Goal: Complete application form

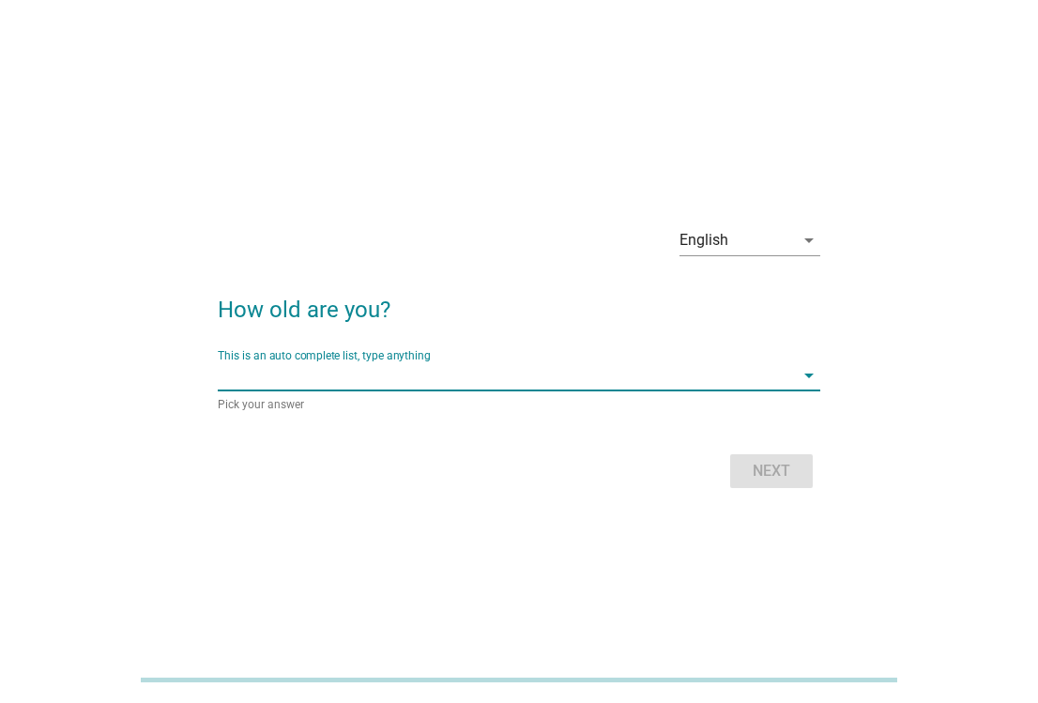
click at [531, 375] on input "This is an auto complete list, type anything" at bounding box center [505, 375] width 575 height 30
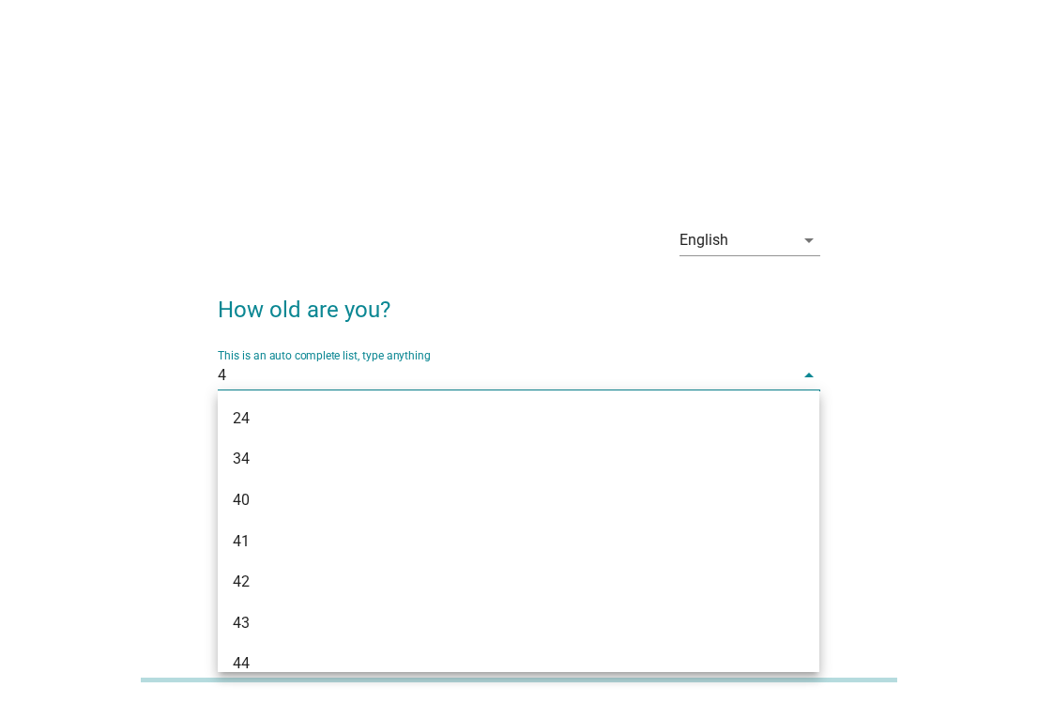
type input "42"
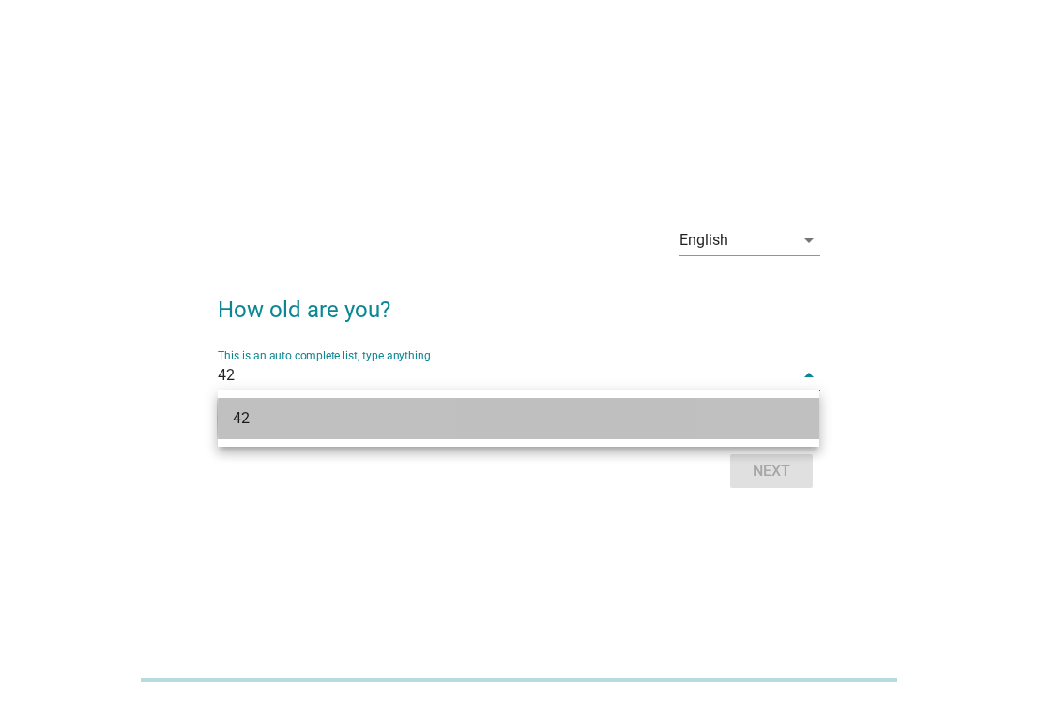
click at [304, 407] on div "42" at bounding box center [495, 418] width 524 height 23
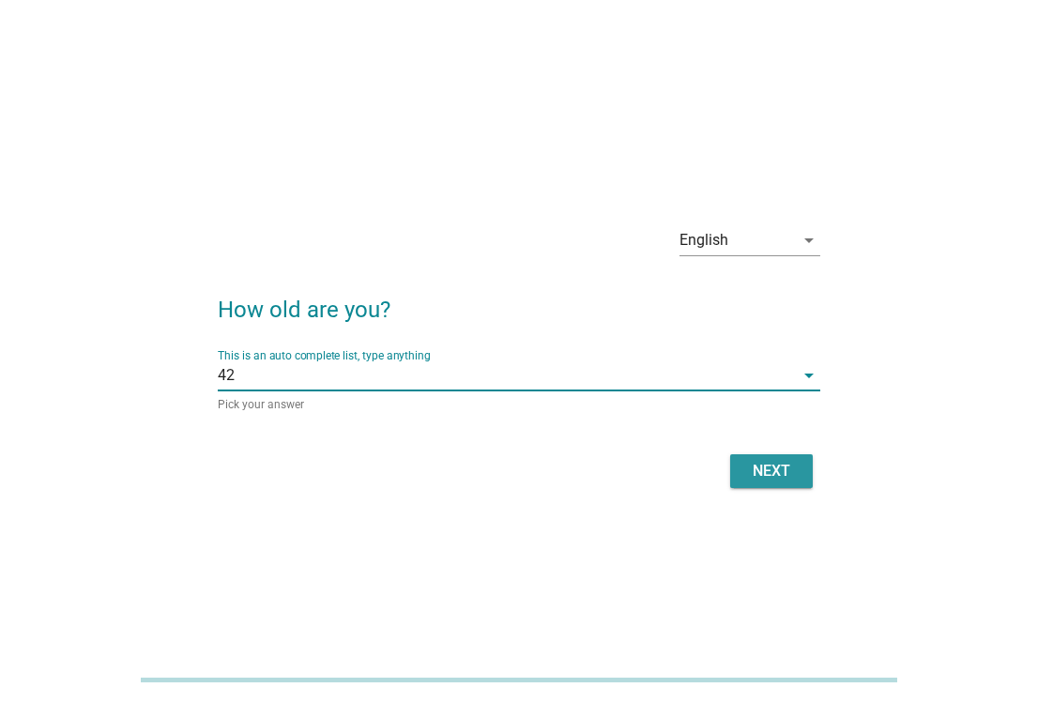
click at [771, 468] on div "Next" at bounding box center [771, 471] width 53 height 23
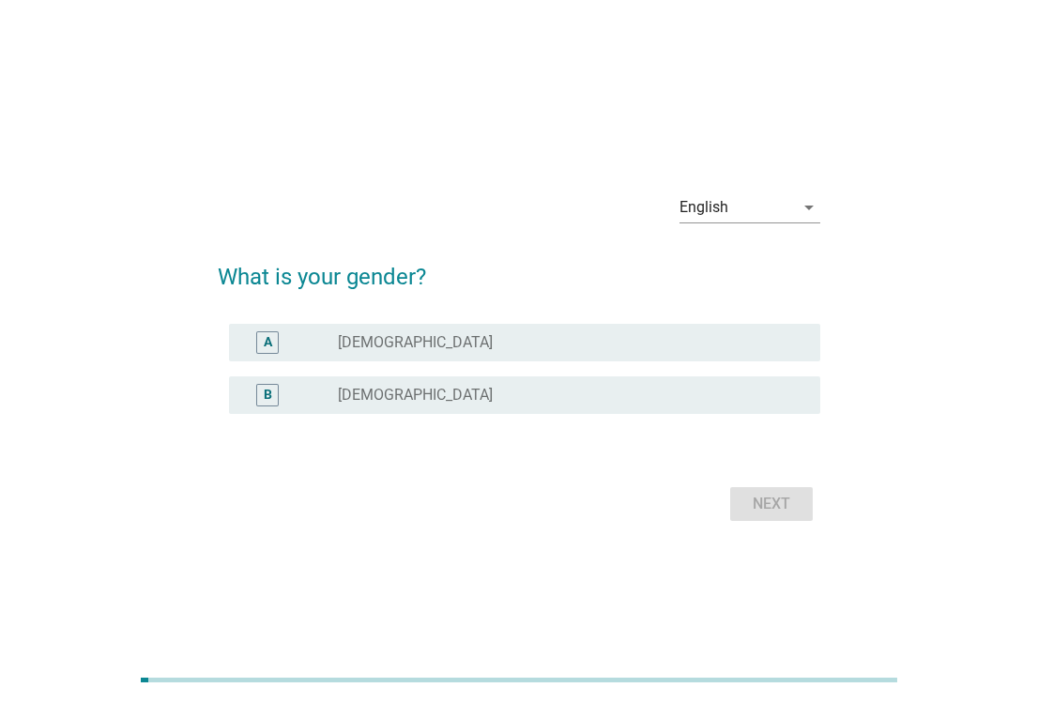
click at [336, 393] on div "B" at bounding box center [291, 395] width 94 height 23
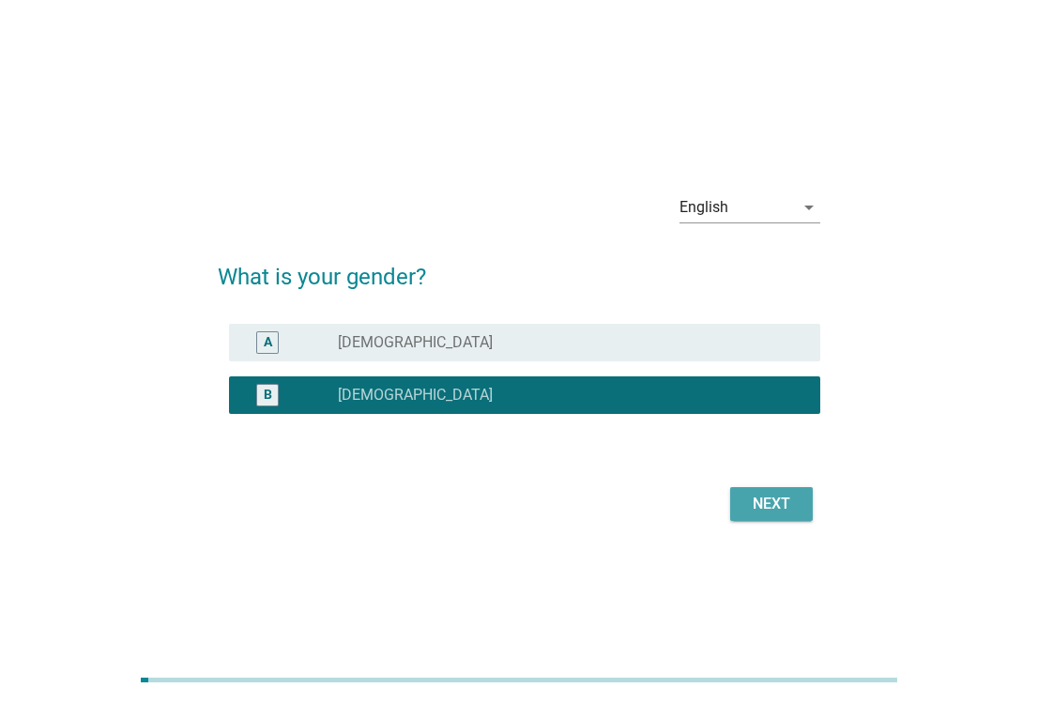
click at [772, 508] on div "Next" at bounding box center [771, 504] width 53 height 23
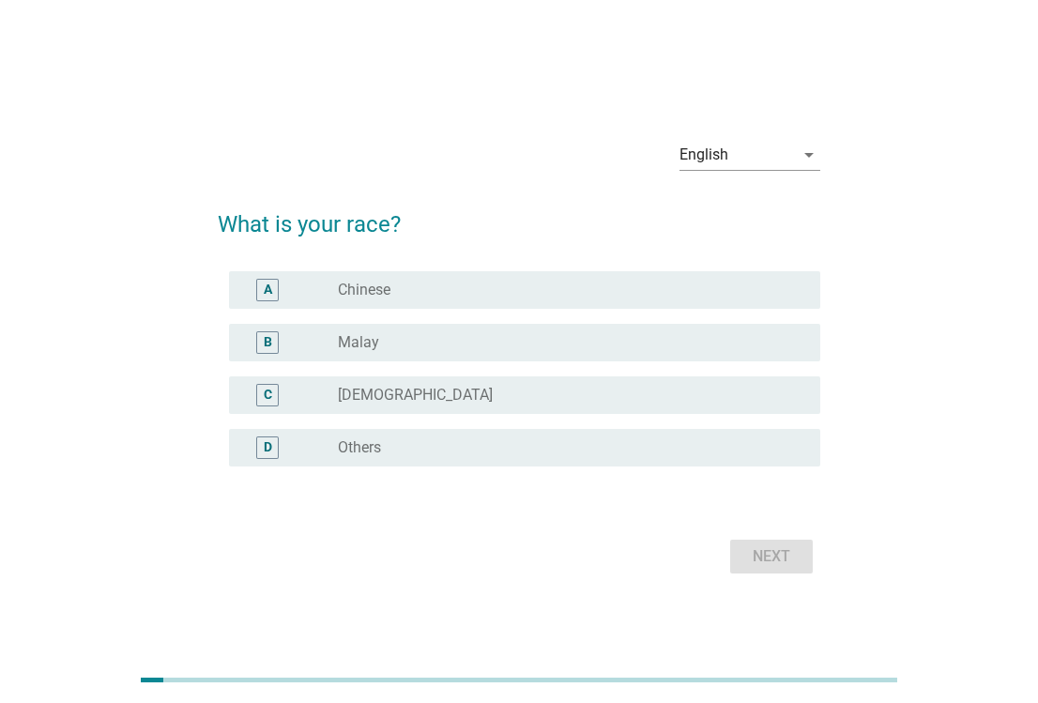
click at [436, 281] on div "radio_button_unchecked Chinese" at bounding box center [564, 290] width 452 height 19
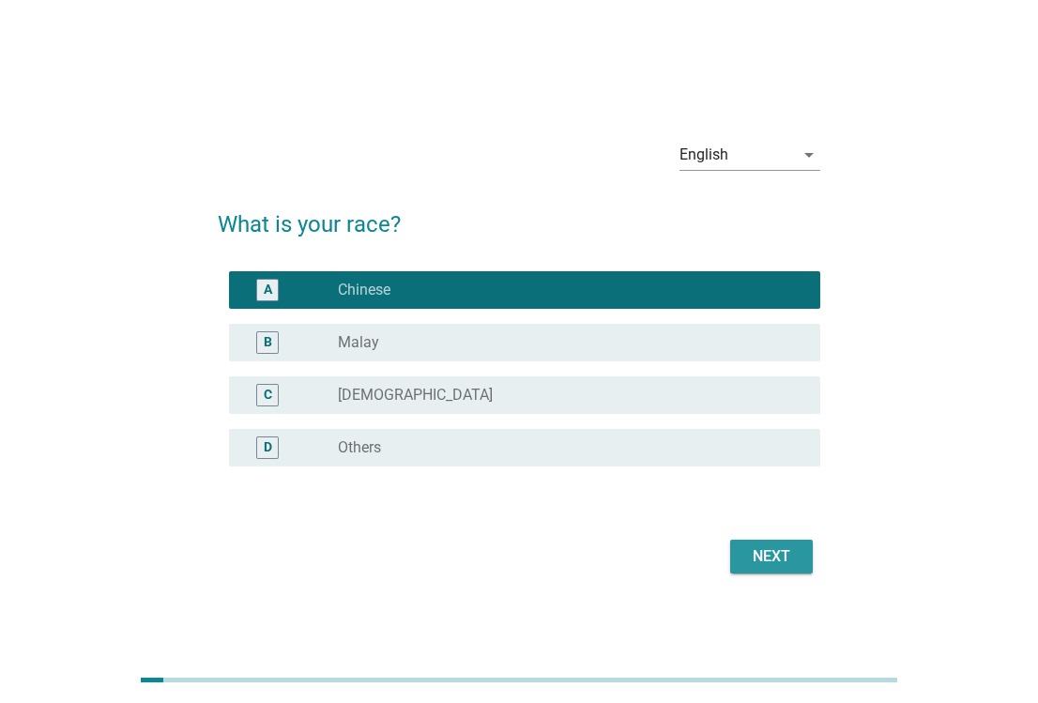
click at [776, 556] on div "Next" at bounding box center [771, 556] width 53 height 23
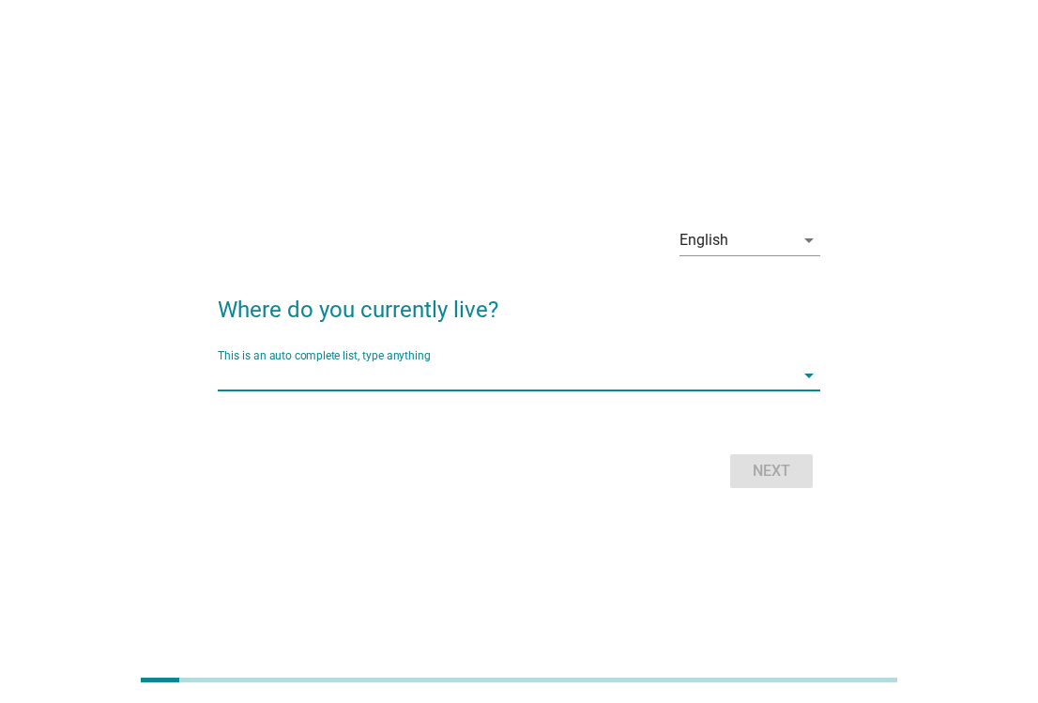
click at [447, 385] on input "This is an auto complete list, type anything" at bounding box center [505, 375] width 575 height 30
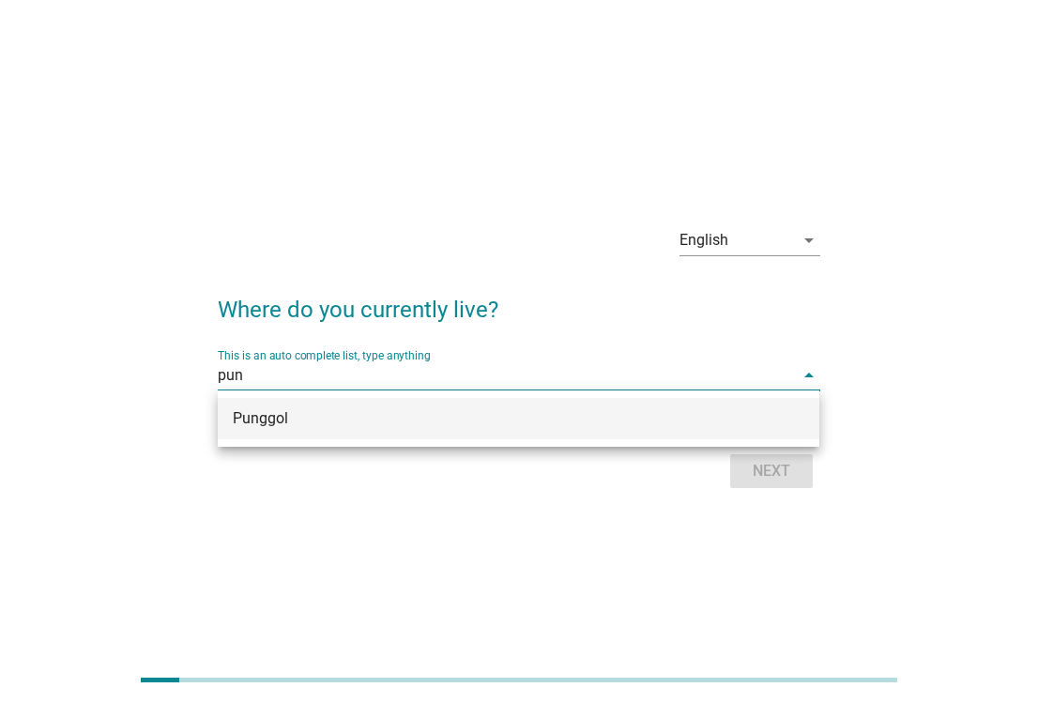
type input "[PERSON_NAME]"
click at [315, 407] on div "Punggol" at bounding box center [495, 418] width 524 height 23
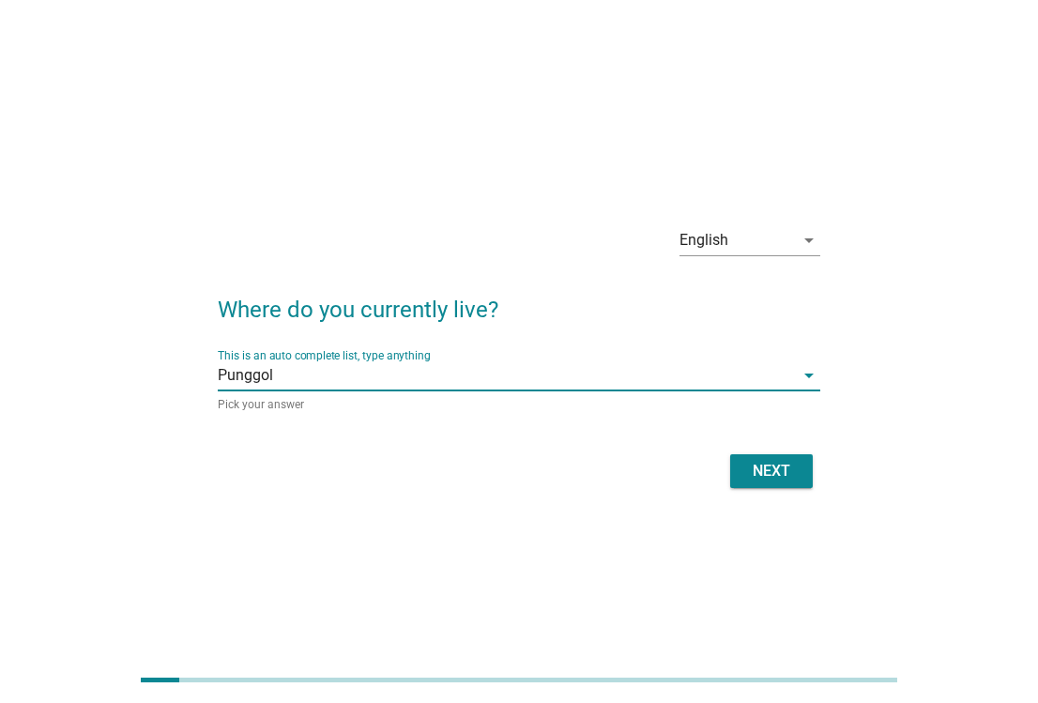
click at [744, 475] on button "Next" at bounding box center [771, 471] width 83 height 34
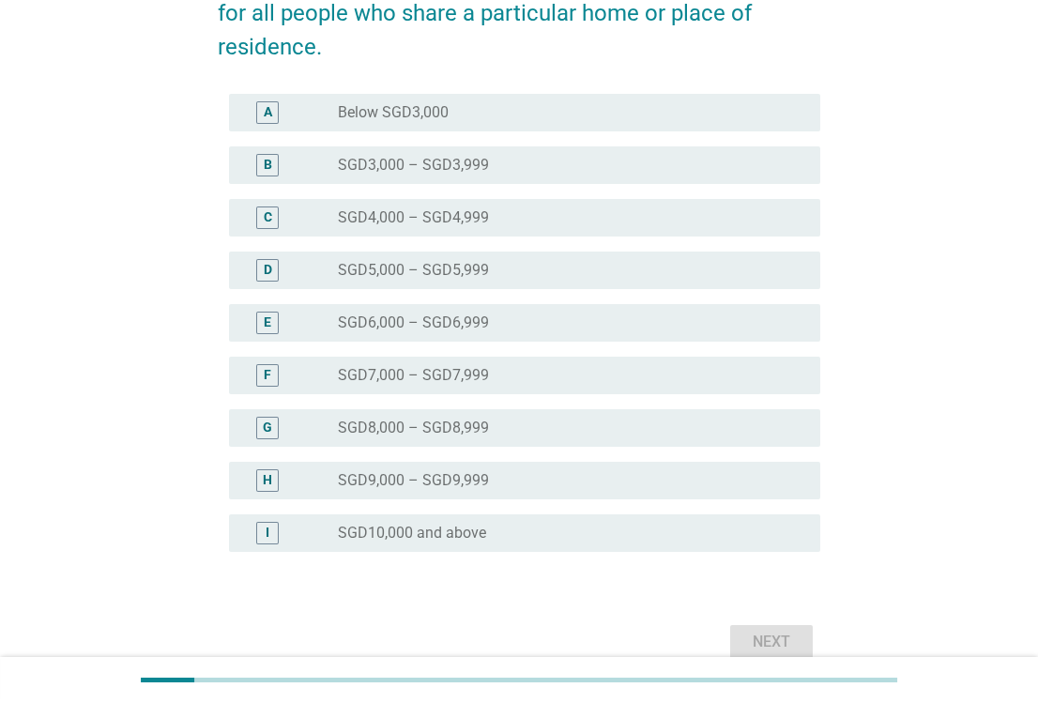
scroll to position [375, 0]
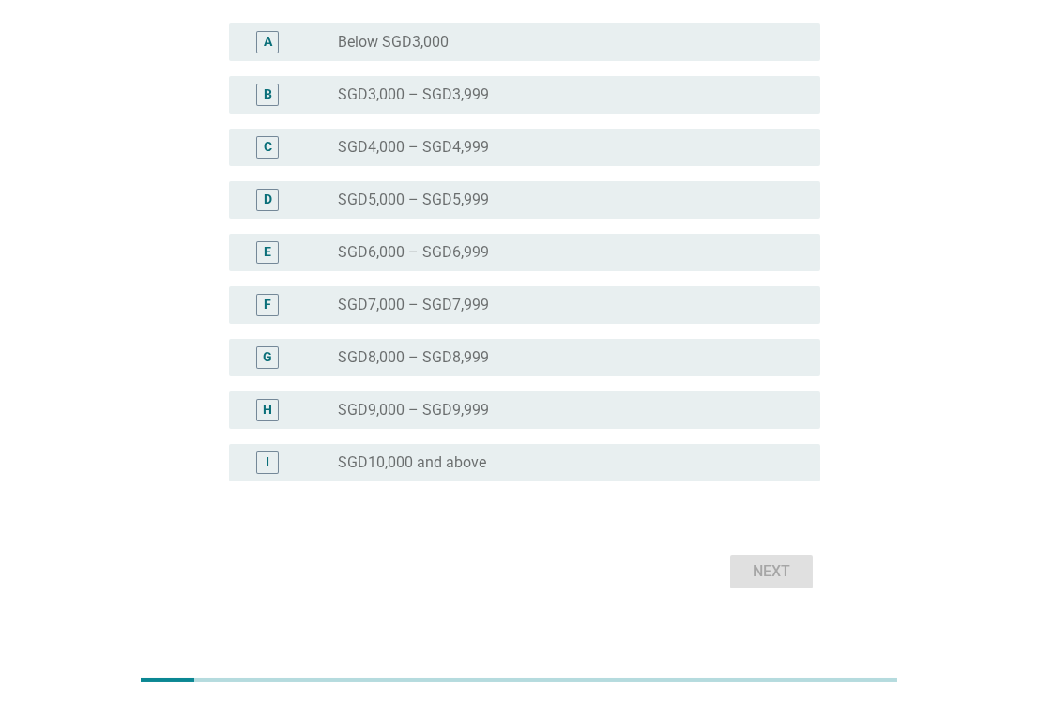
click at [313, 469] on div "I" at bounding box center [291, 462] width 94 height 23
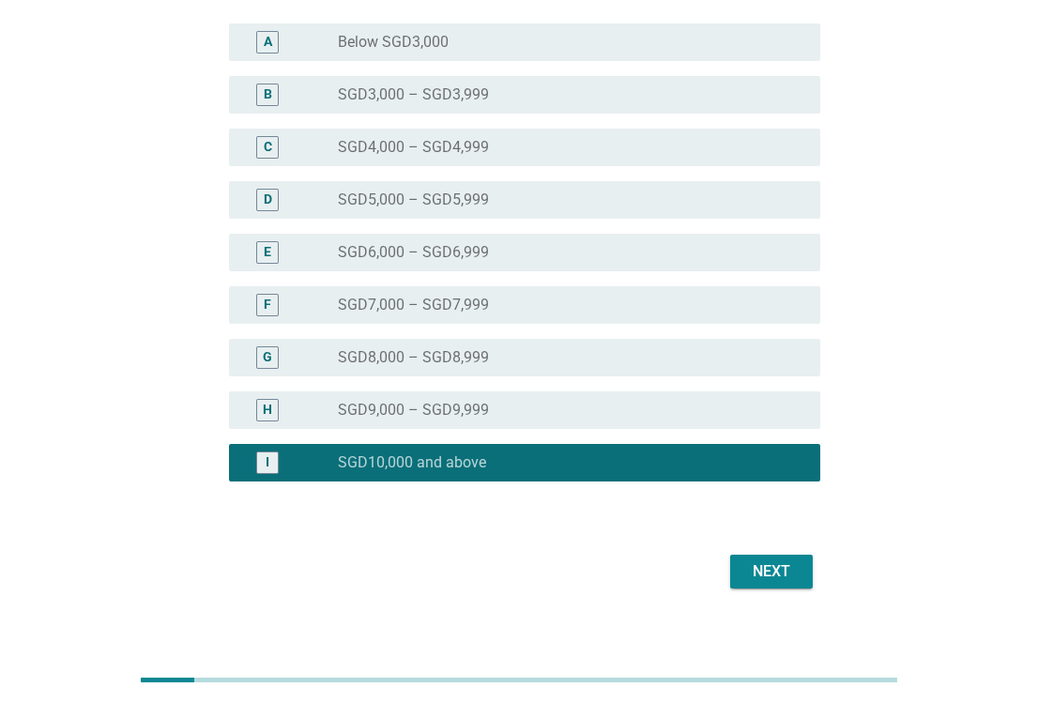
click at [756, 574] on div "Next" at bounding box center [771, 571] width 53 height 23
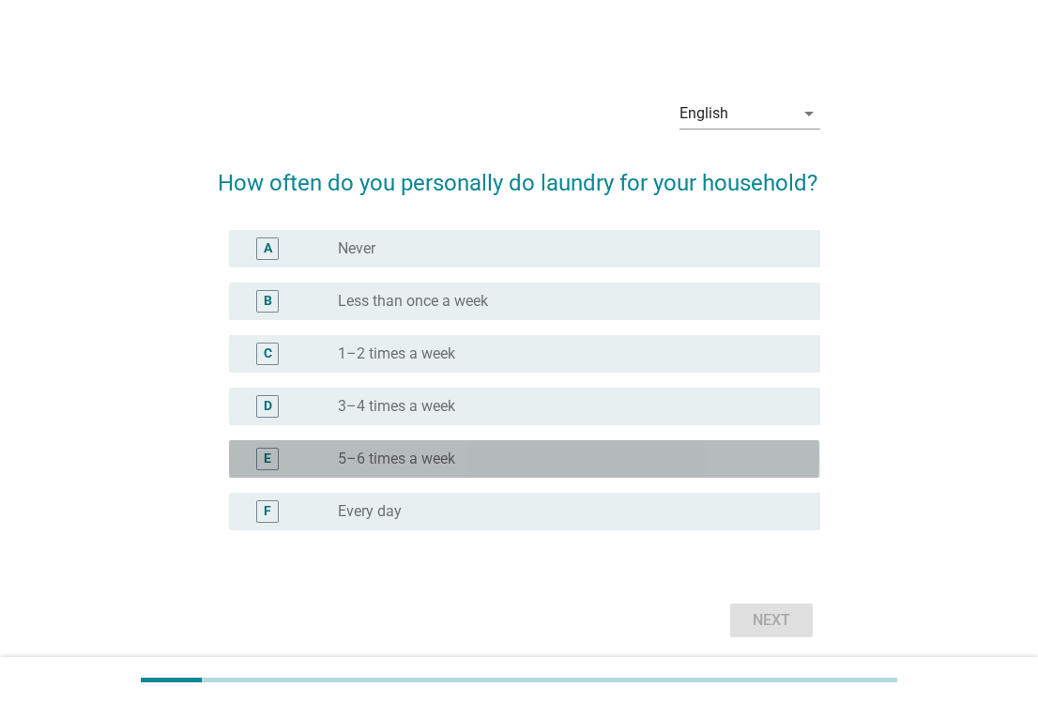
click at [522, 466] on div "radio_button_unchecked 5–6 times a week" at bounding box center [564, 459] width 452 height 19
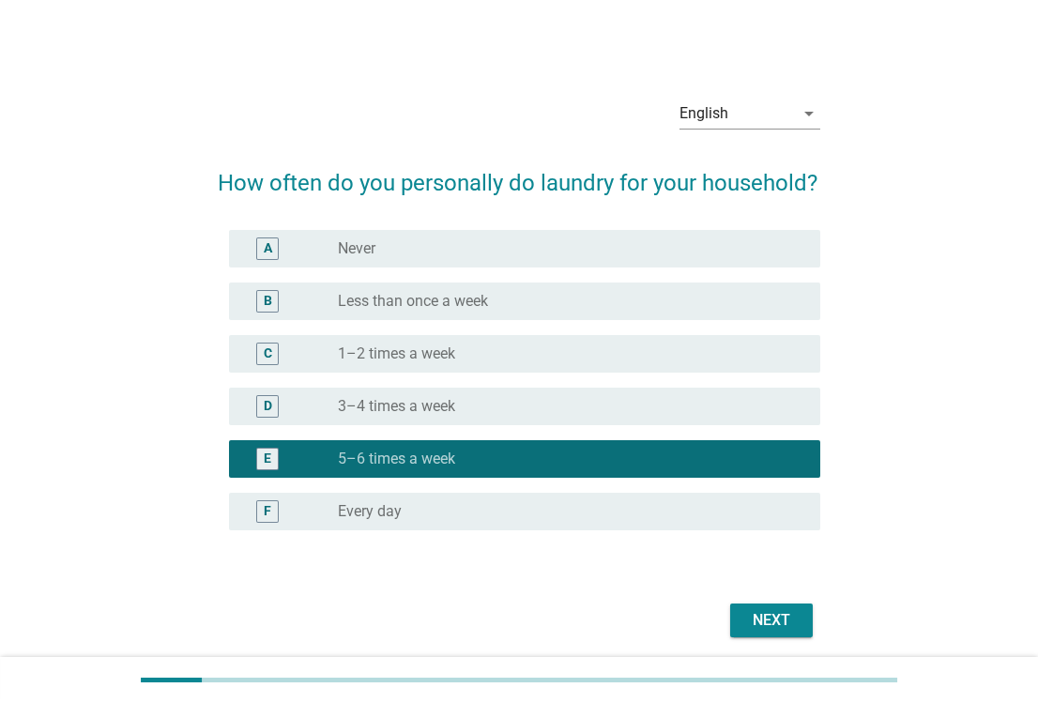
click at [782, 612] on div "Next" at bounding box center [771, 620] width 53 height 23
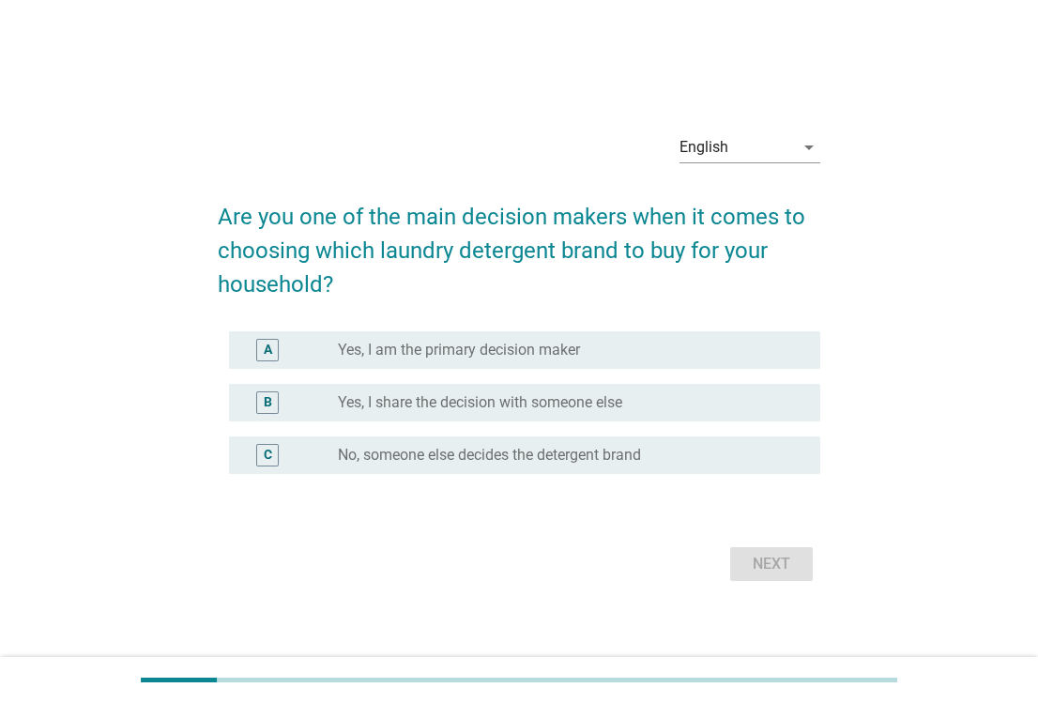
click at [551, 339] on div "radio_button_unchecked Yes, I am the primary decision maker" at bounding box center [571, 350] width 467 height 23
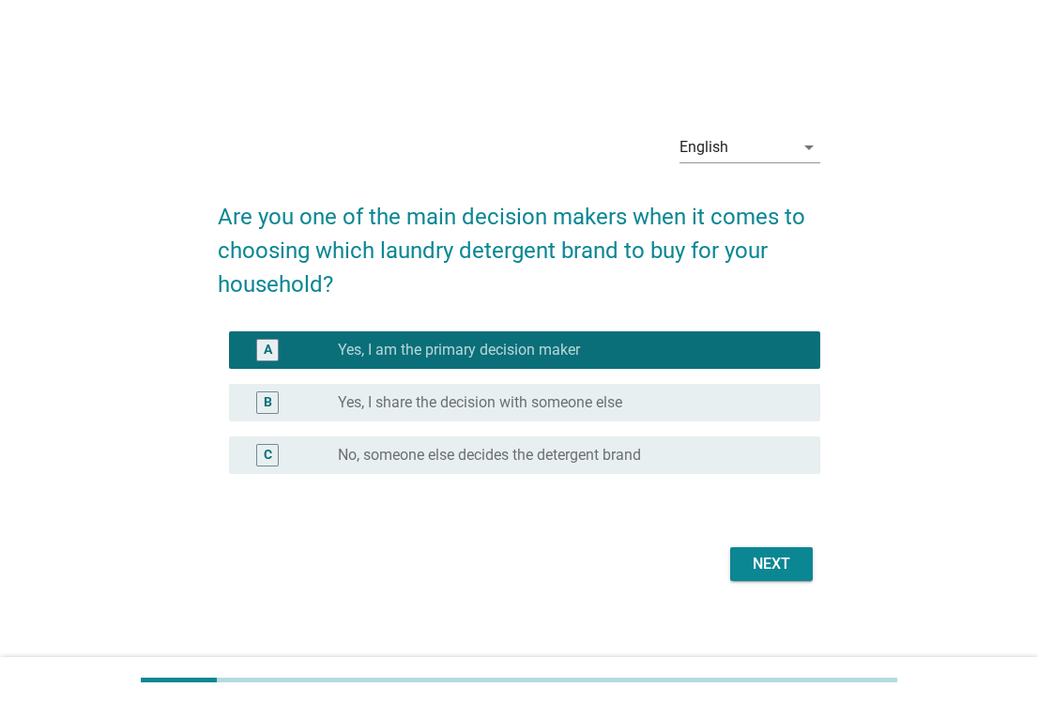
click at [760, 558] on div "Next" at bounding box center [771, 564] width 53 height 23
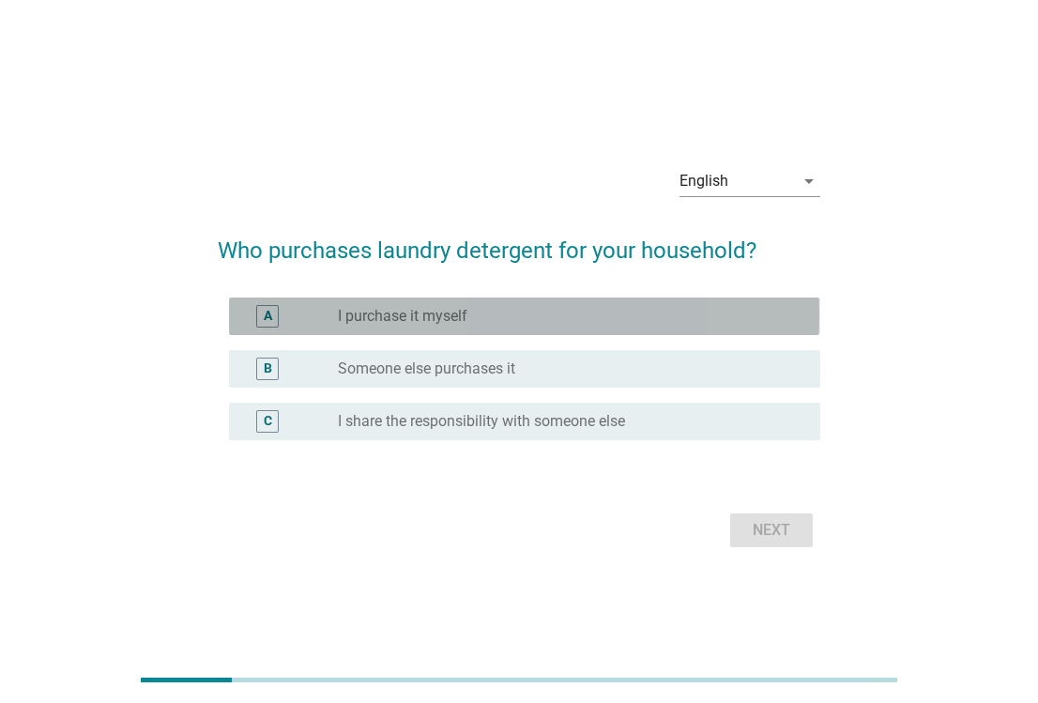
click at [555, 313] on div "radio_button_unchecked I purchase it myself" at bounding box center [564, 316] width 452 height 19
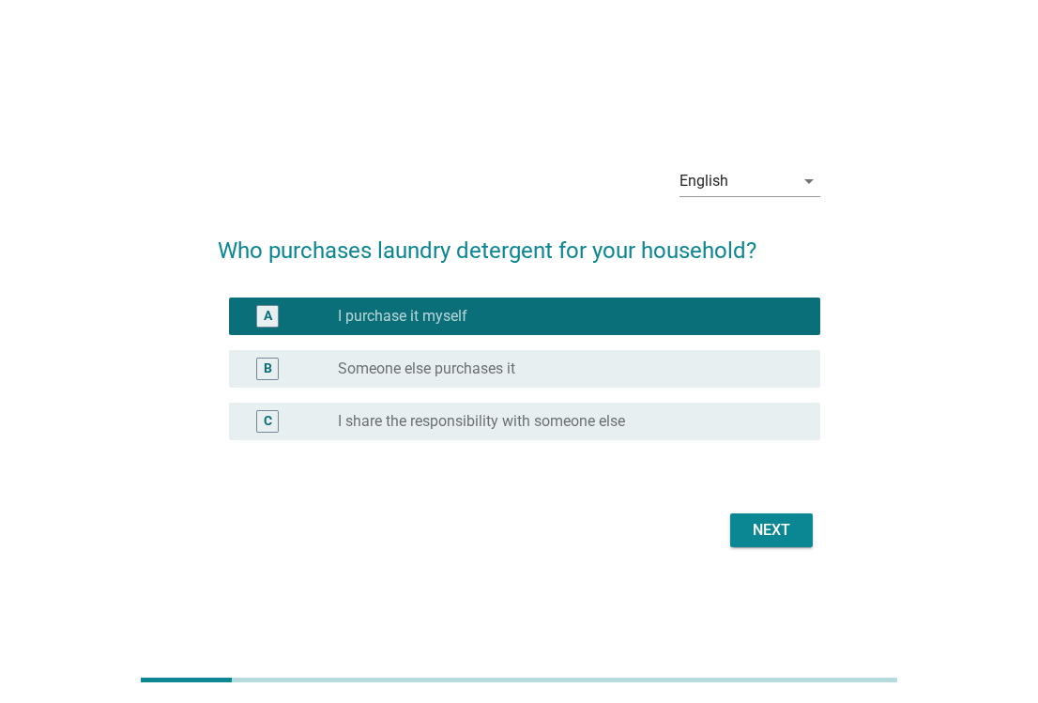
click at [766, 532] on div "Next" at bounding box center [771, 530] width 53 height 23
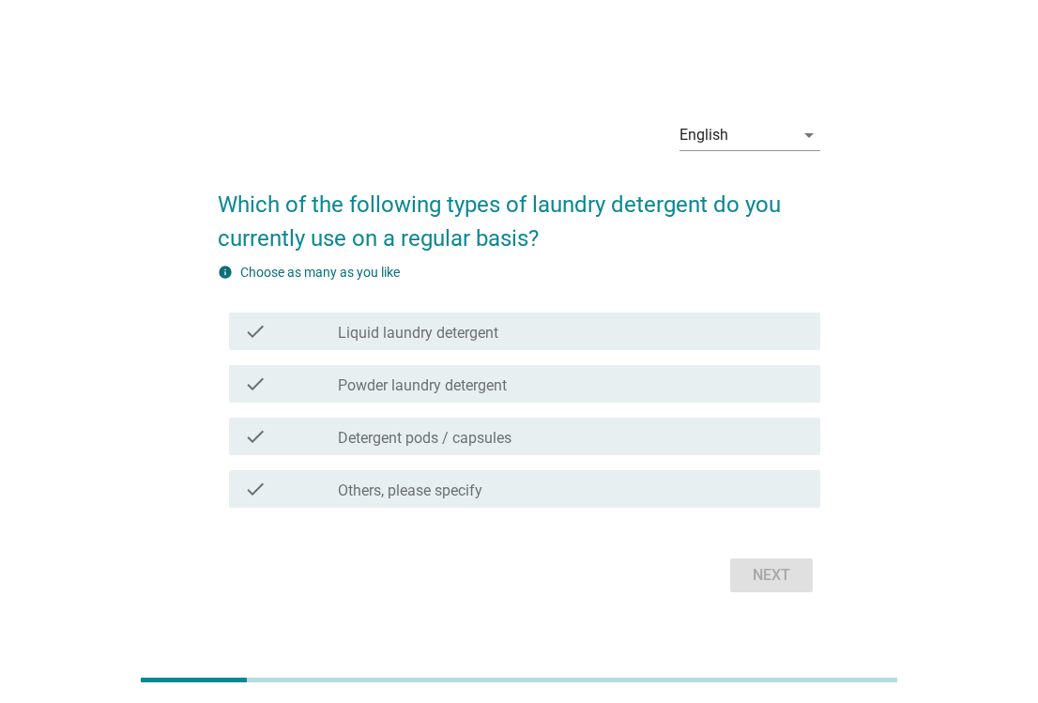
click at [533, 441] on div "check_box_outline_blank Detergent pods / capsules" at bounding box center [571, 436] width 467 height 23
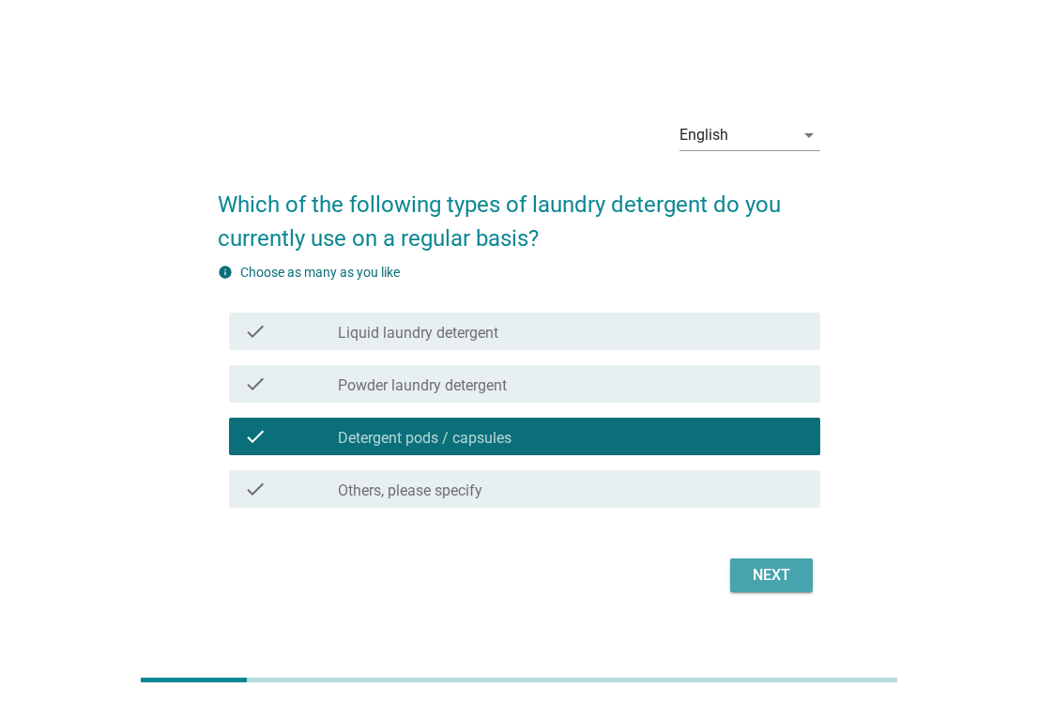
click at [757, 564] on div "Next" at bounding box center [771, 575] width 53 height 23
